Goal: Information Seeking & Learning: Learn about a topic

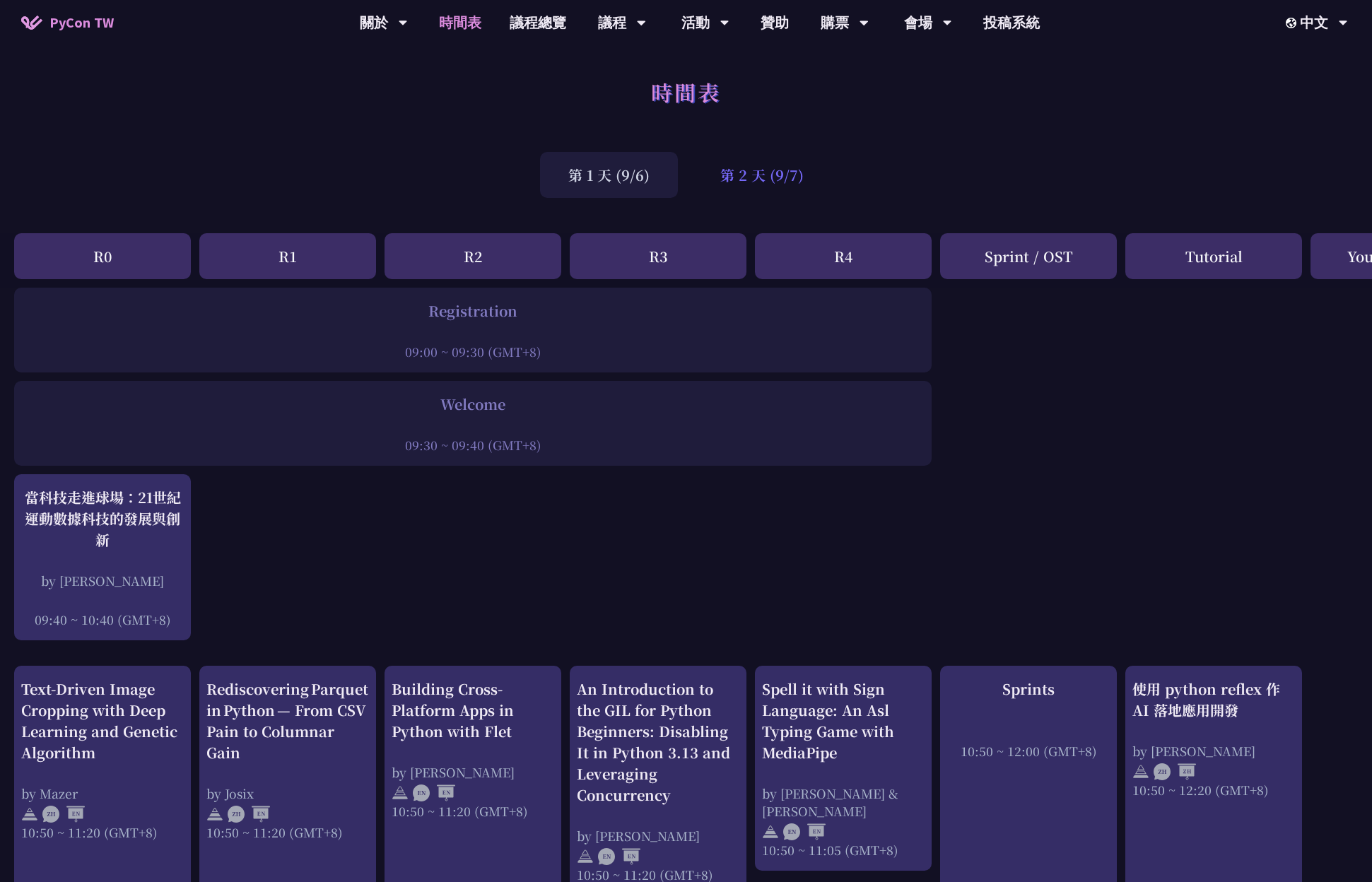
click at [736, 187] on div "第 2 天 (9/7)" at bounding box center [762, 175] width 140 height 46
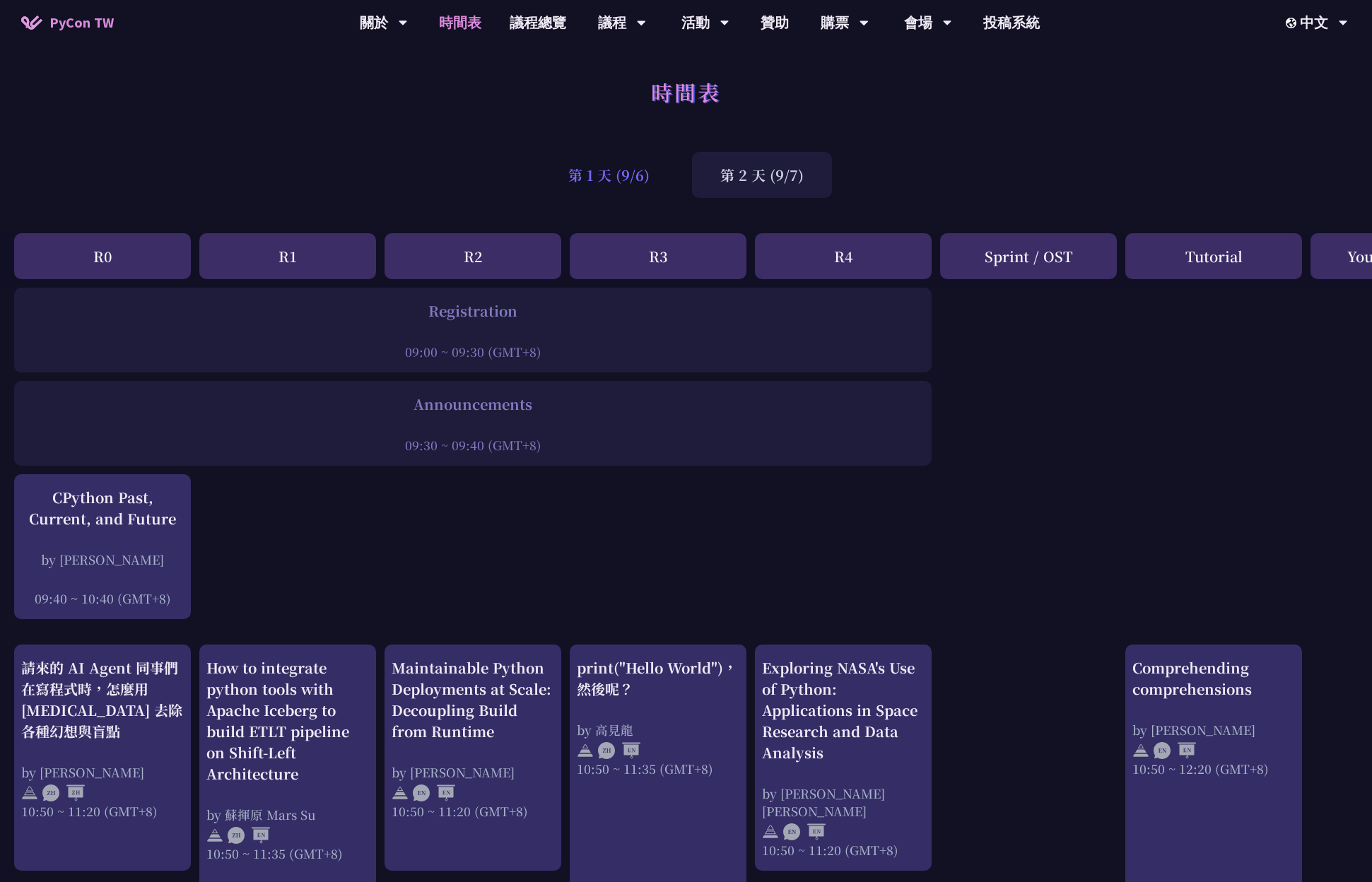
click at [647, 177] on div "第 1 天 (9/6)" at bounding box center [609, 175] width 138 height 46
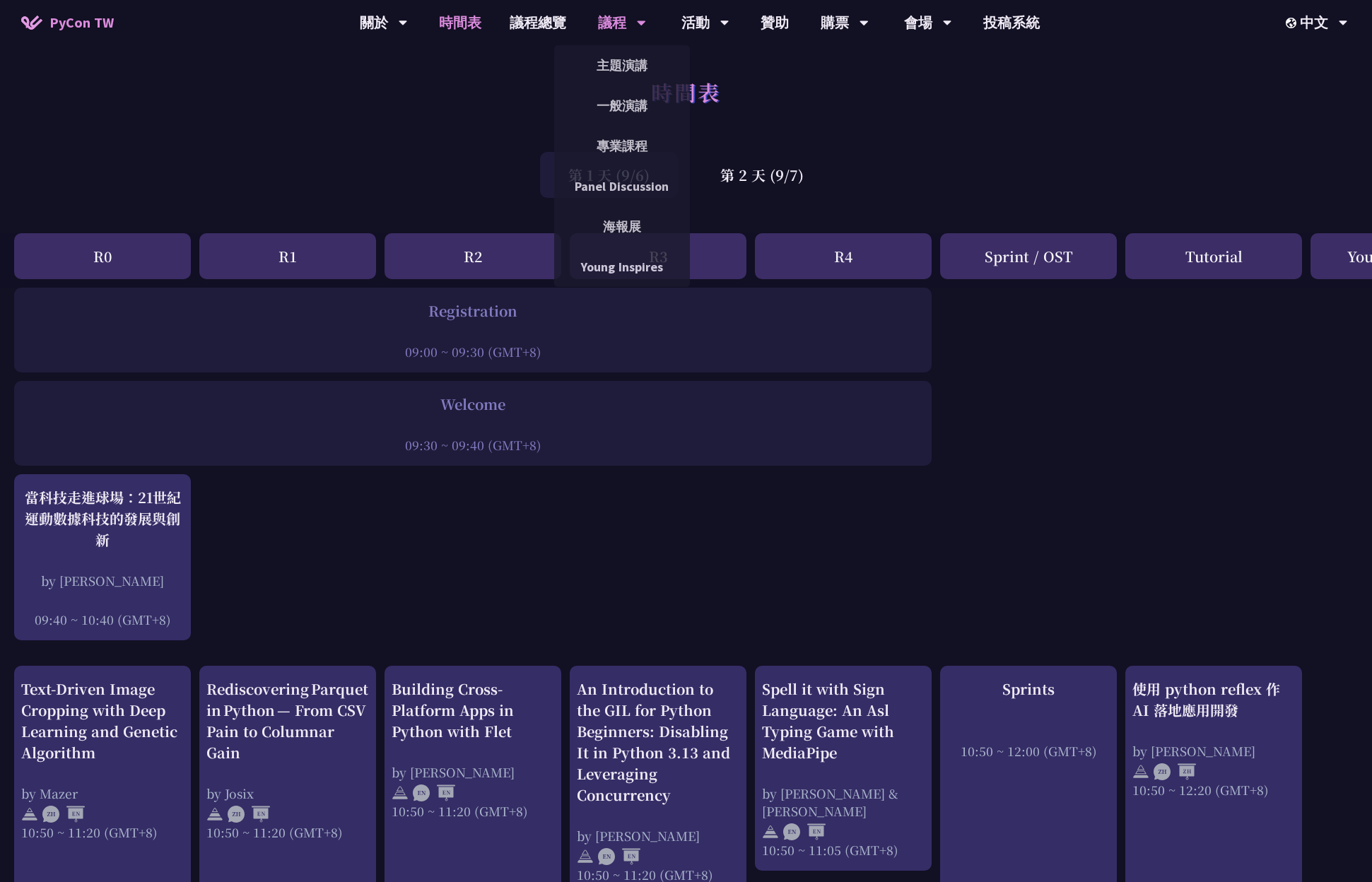
click at [612, 24] on div "議程" at bounding box center [622, 23] width 48 height 45
click at [615, 60] on link "主題演講" at bounding box center [622, 65] width 135 height 34
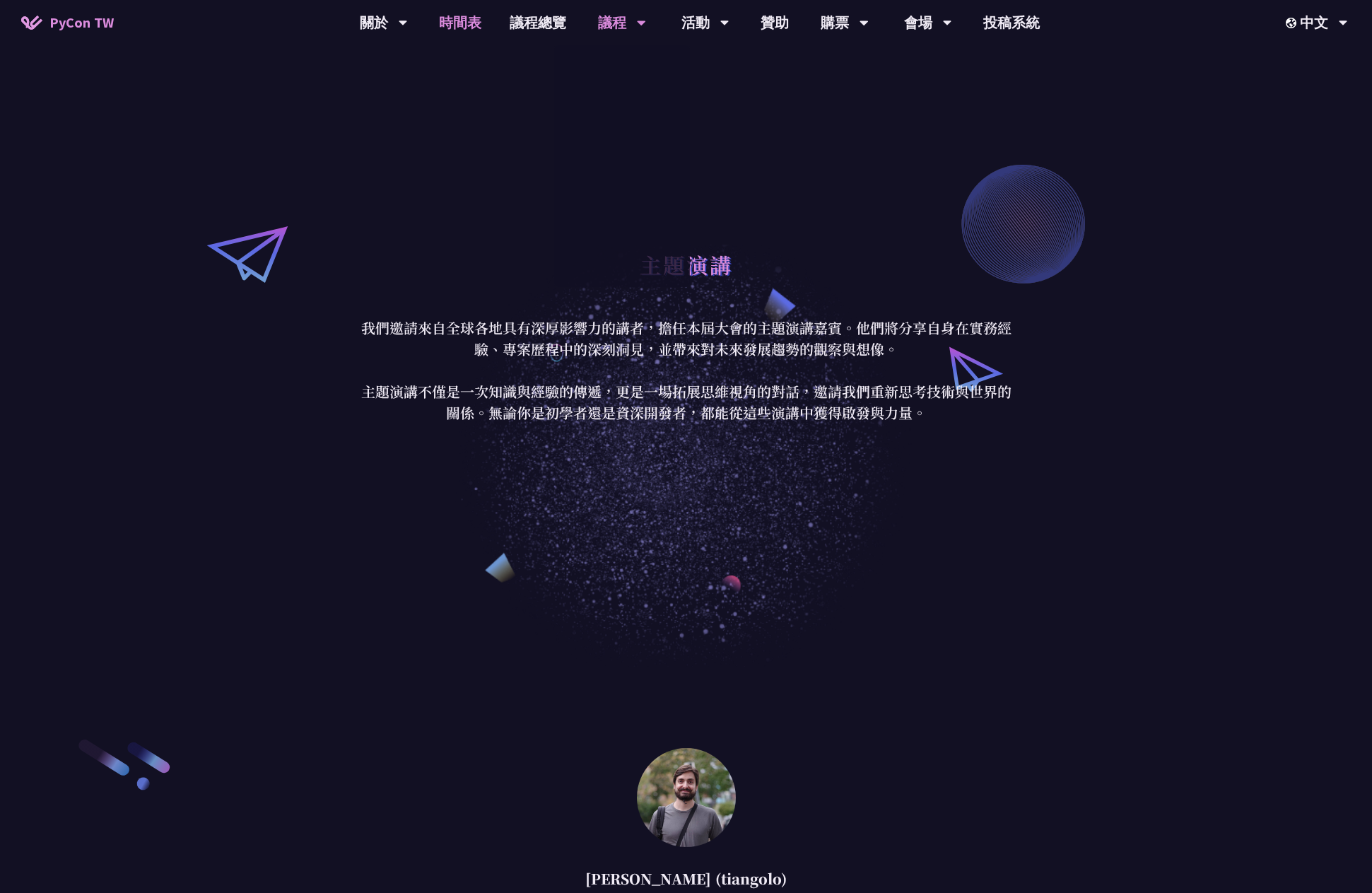
click at [487, 37] on link "時間表" at bounding box center [460, 23] width 71 height 45
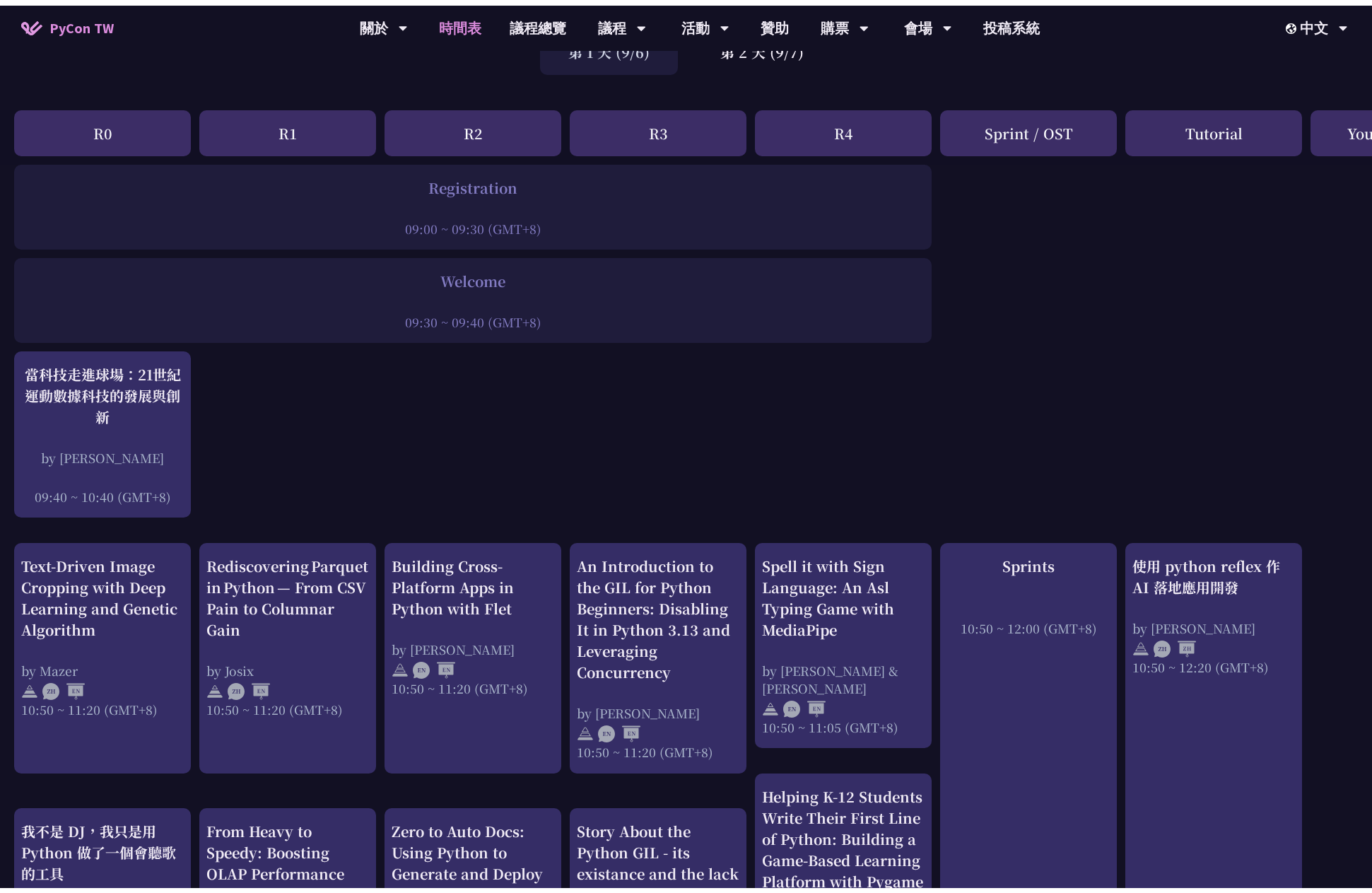
scroll to position [212, 0]
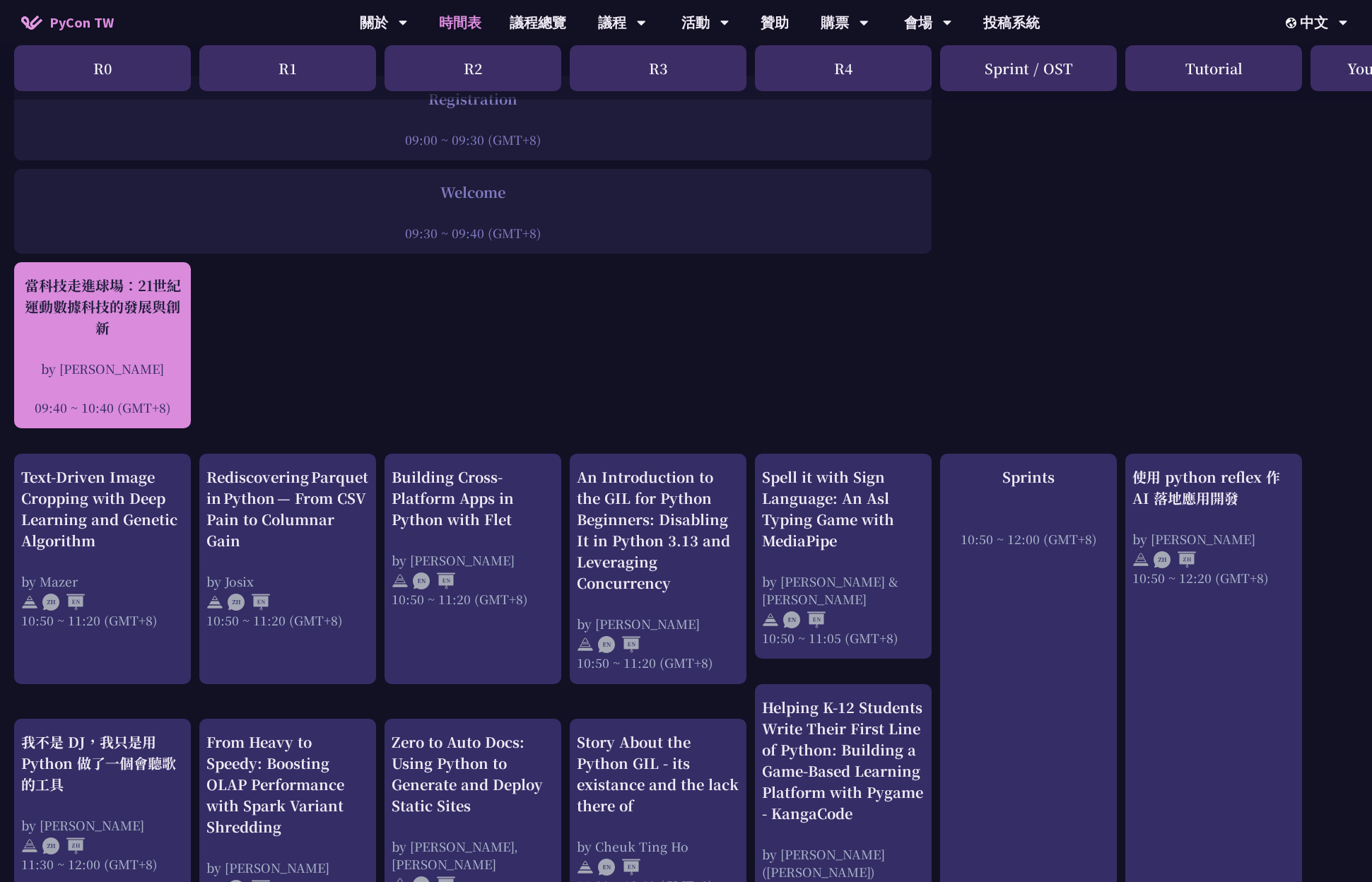
click at [65, 381] on div at bounding box center [102, 387] width 163 height 21
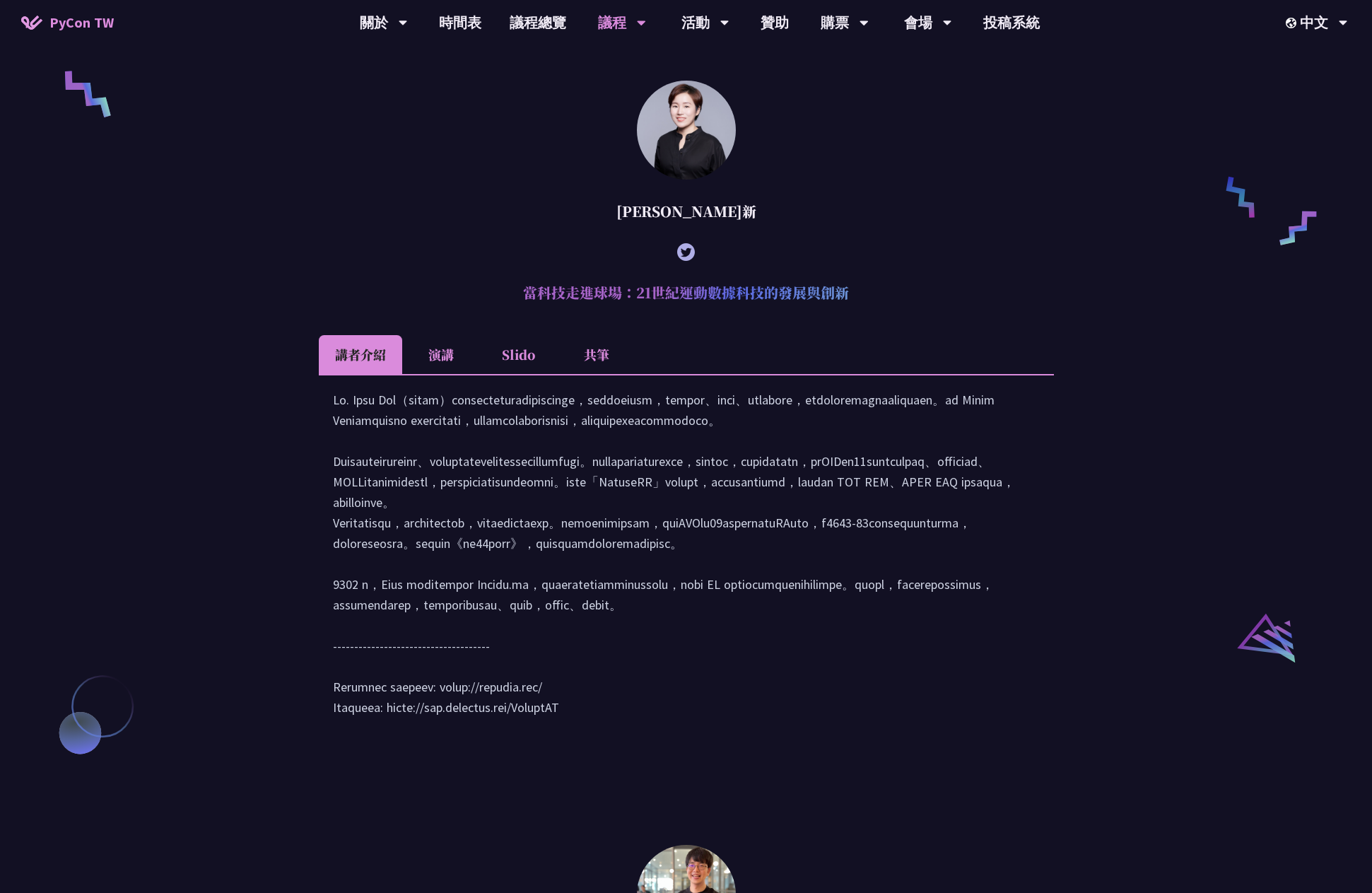
scroll to position [1321, 0]
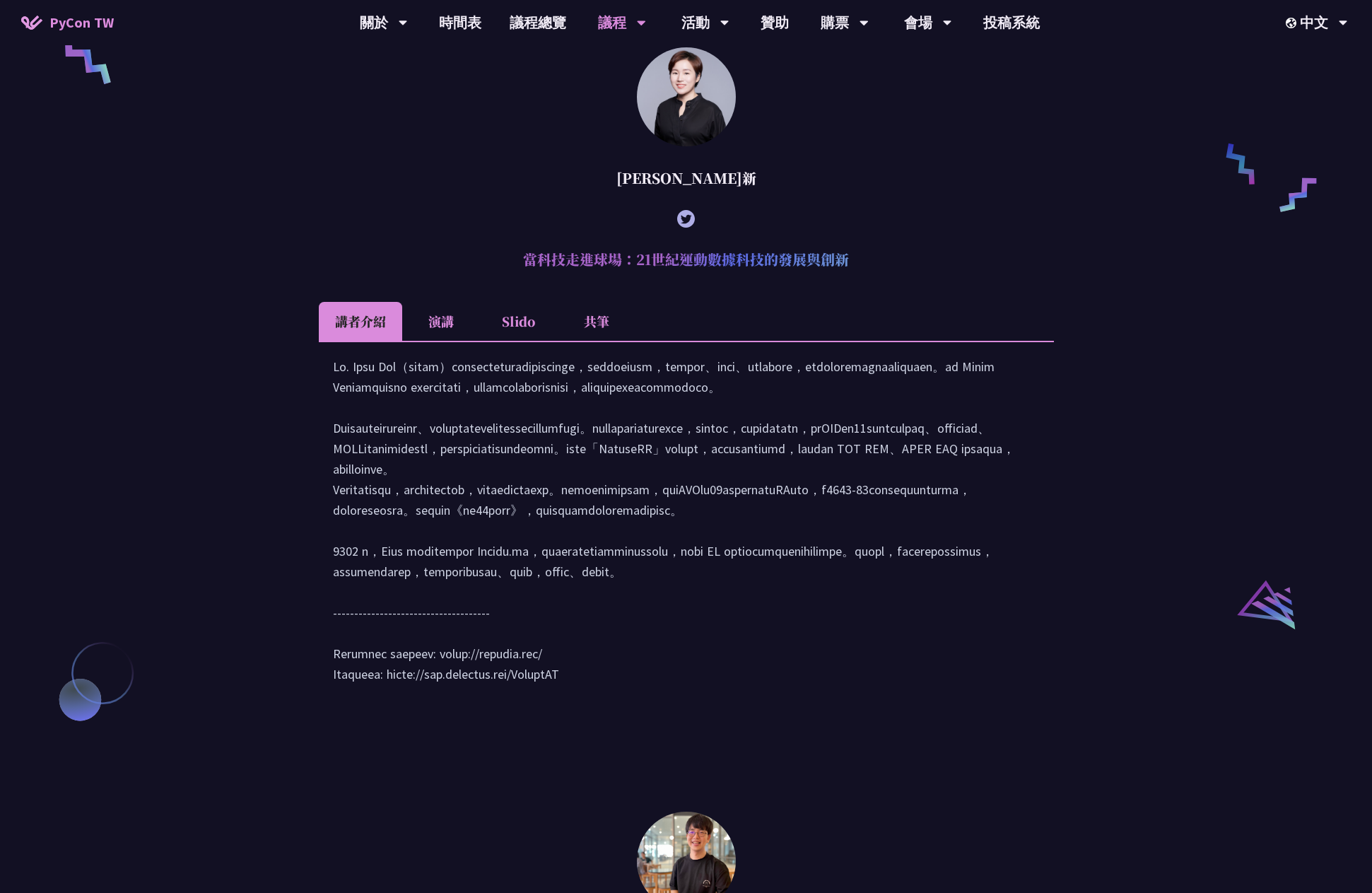
click at [841, 402] on div at bounding box center [686, 527] width 706 height 342
click at [1113, 118] on div "[PERSON_NAME] (tiangolo) Behind the scenes of FastAPI and friends for developer…" at bounding box center [686, 373] width 1372 height 2055
